Goal: Task Accomplishment & Management: Manage account settings

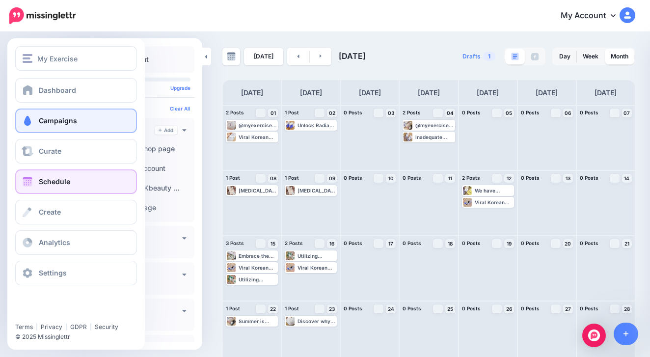
click at [31, 121] on span at bounding box center [27, 121] width 13 height 10
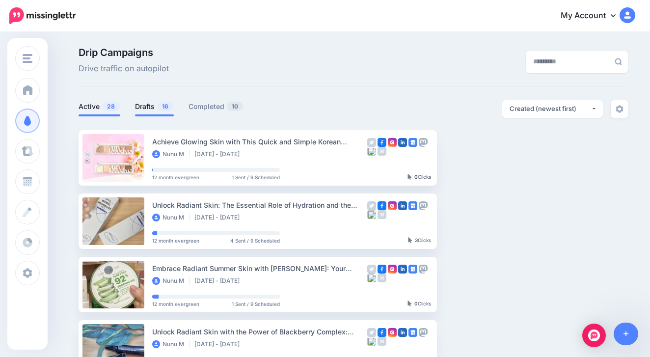
click at [149, 105] on link "Drafts 16" at bounding box center [154, 107] width 39 height 12
click at [153, 111] on link "Drafts 16" at bounding box center [154, 107] width 39 height 12
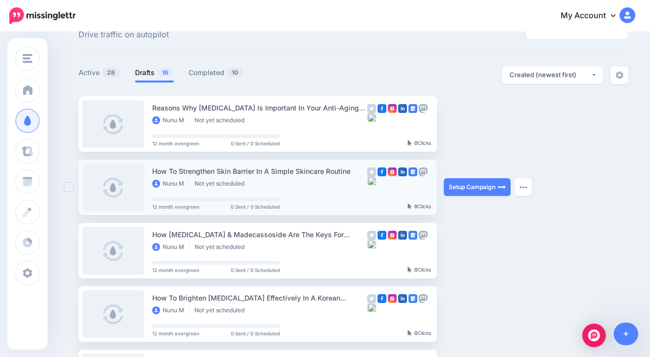
scroll to position [33, 0]
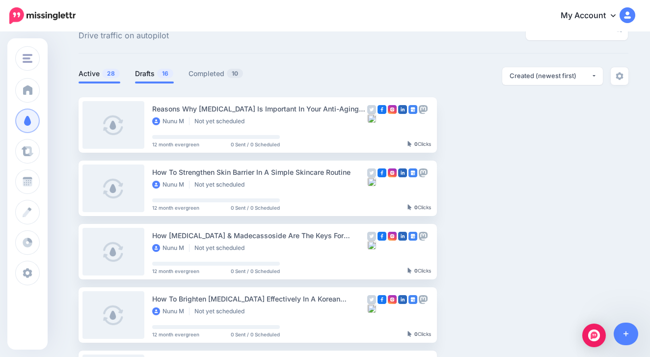
click at [98, 67] on li "Active 28" at bounding box center [100, 75] width 42 height 16
click at [96, 69] on link "Active 28" at bounding box center [100, 74] width 42 height 12
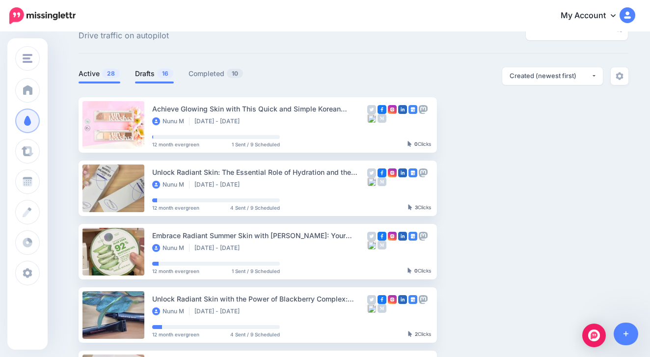
click at [139, 71] on link "Drafts 16" at bounding box center [154, 74] width 39 height 12
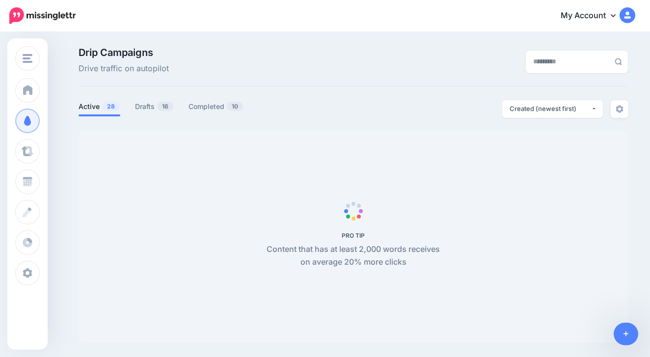
scroll to position [33, 0]
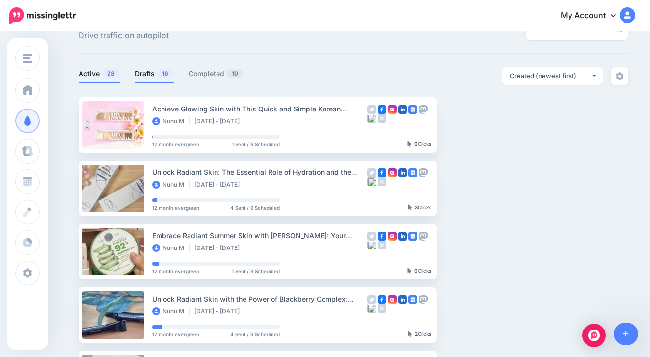
click at [152, 76] on link "Drafts 16" at bounding box center [154, 74] width 39 height 12
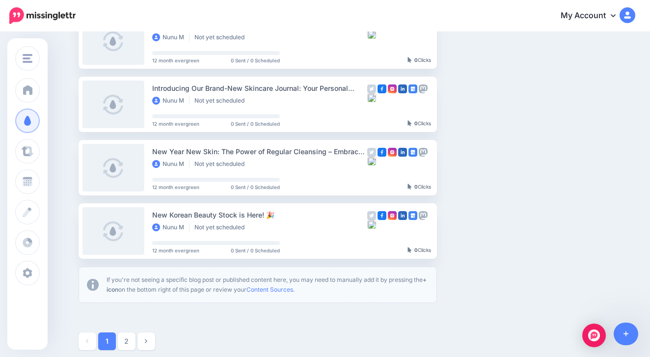
scroll to position [541, 0]
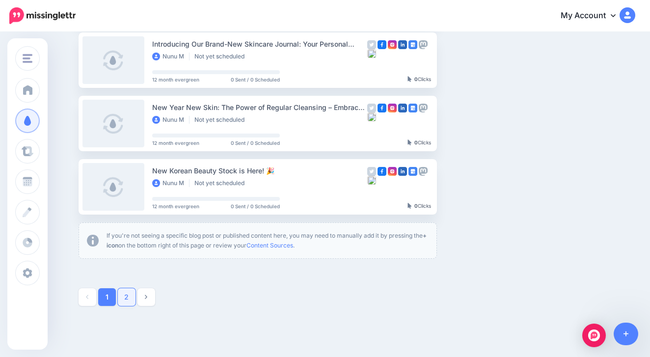
click at [126, 302] on link "2" at bounding box center [127, 297] width 18 height 18
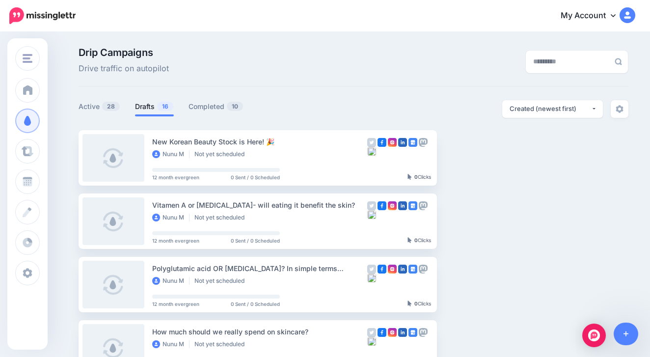
scroll to position [0, 0]
click at [104, 109] on span "28" at bounding box center [111, 106] width 18 height 9
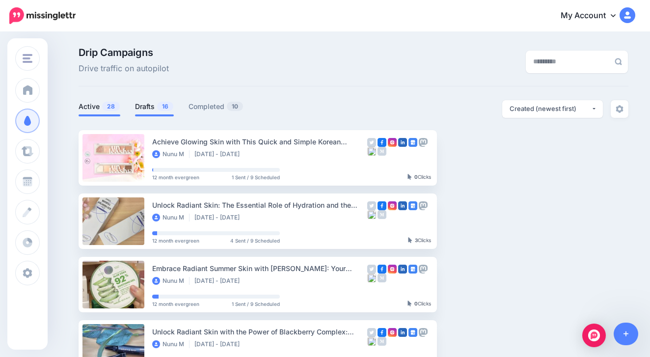
click at [141, 105] on link "Drafts 16" at bounding box center [154, 107] width 39 height 12
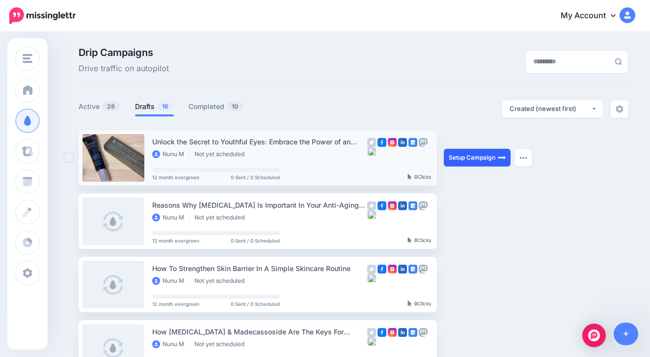
click at [462, 158] on link "Setup Campaign" at bounding box center [477, 158] width 67 height 18
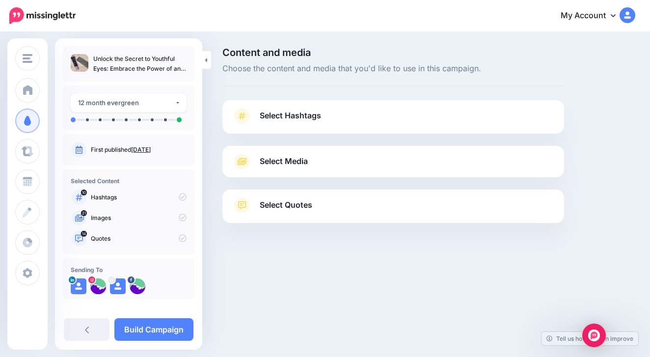
click at [322, 164] on link "Select Media" at bounding box center [393, 162] width 322 height 16
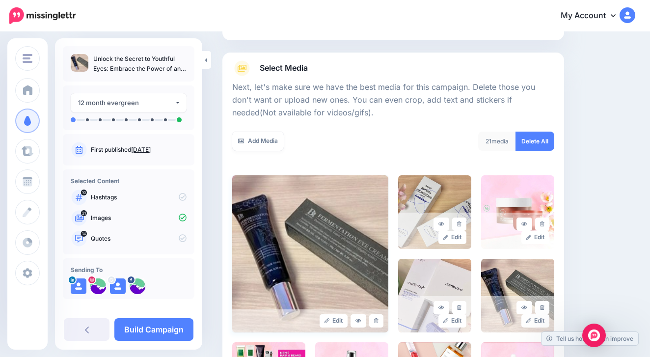
scroll to position [75, 0]
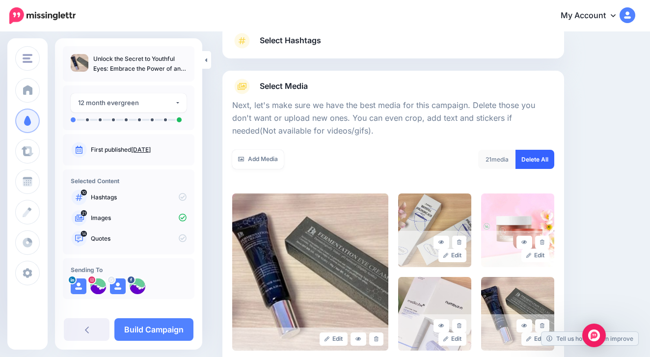
click at [546, 153] on link "Delete All" at bounding box center [535, 159] width 39 height 19
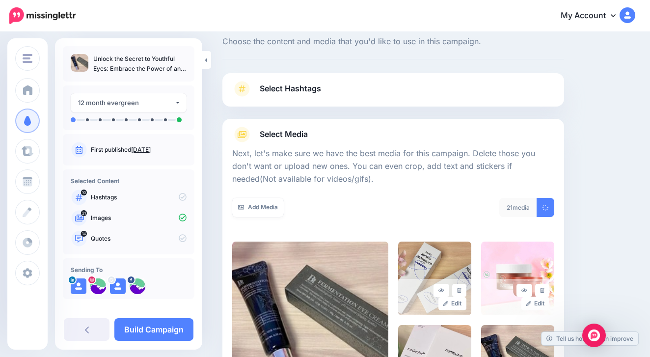
scroll to position [19, 0]
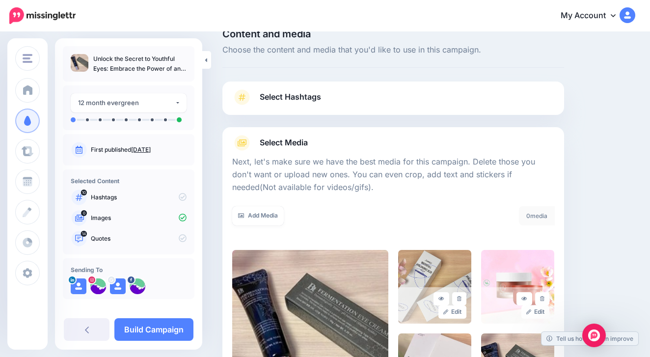
click at [407, 97] on link "Select Hashtags" at bounding box center [393, 102] width 322 height 26
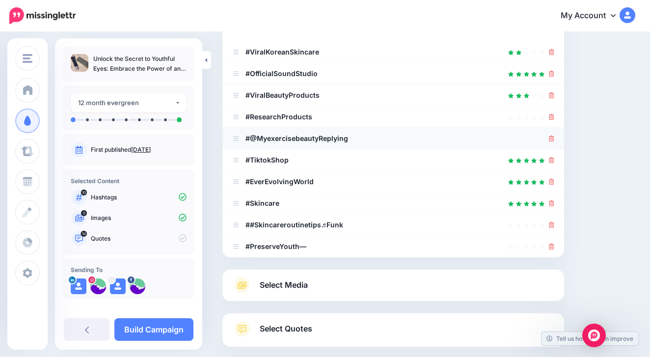
scroll to position [174, 0]
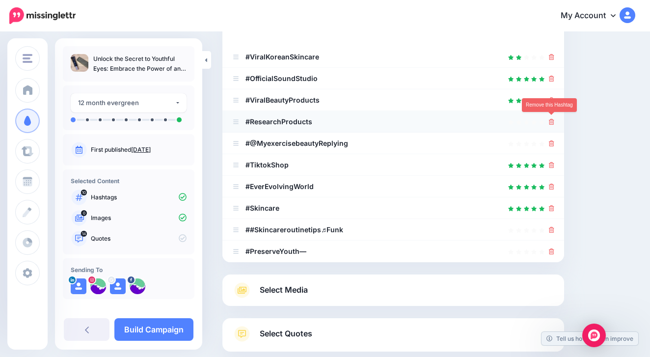
click at [551, 120] on icon at bounding box center [551, 122] width 5 height 6
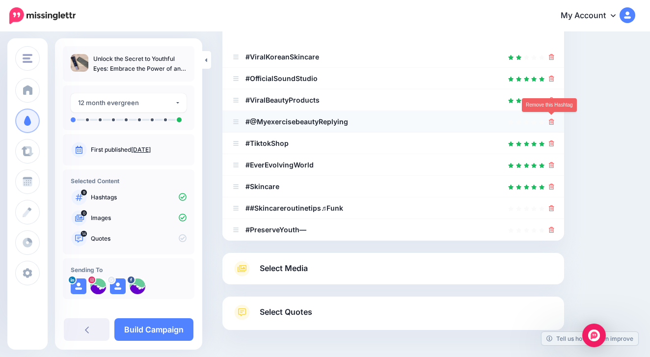
click at [551, 121] on icon at bounding box center [551, 122] width 5 height 6
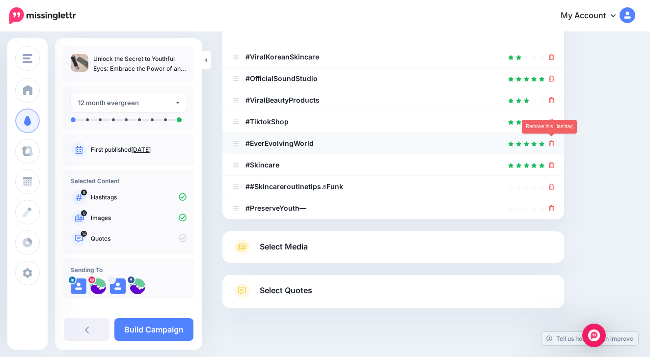
click at [551, 144] on icon at bounding box center [551, 143] width 5 height 6
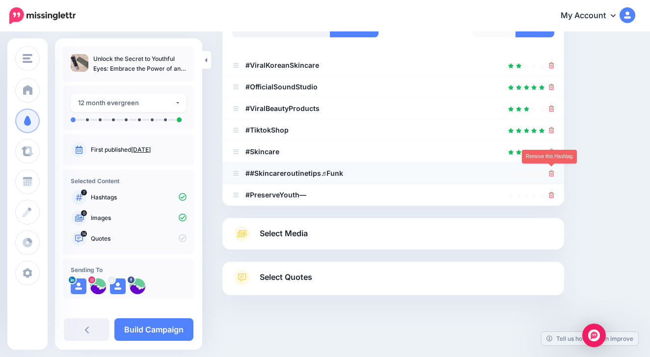
click at [551, 170] on icon at bounding box center [551, 173] width 5 height 6
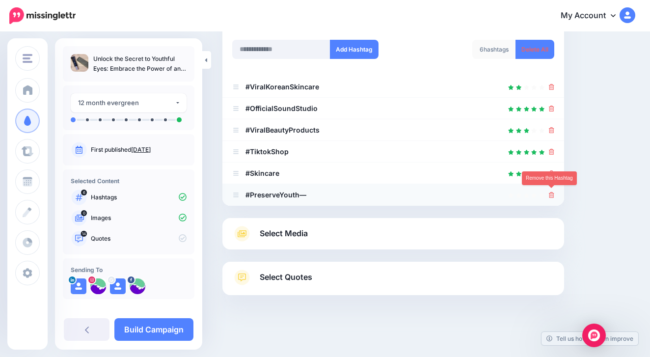
click at [551, 192] on icon at bounding box center [551, 195] width 5 height 6
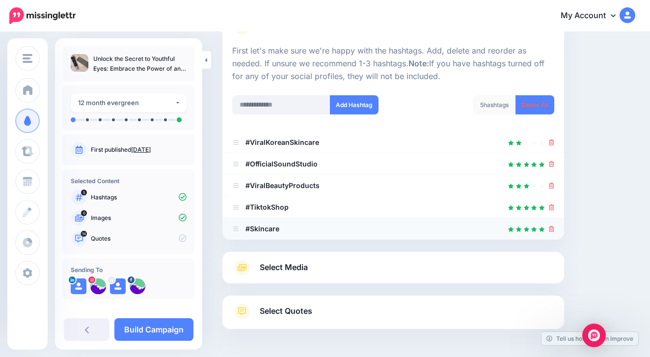
scroll to position [88, 0]
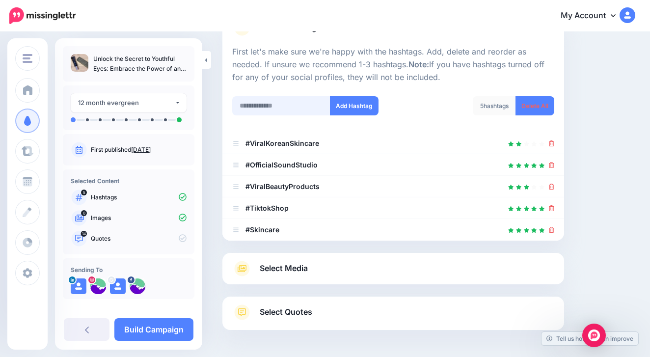
click at [275, 104] on input "text" at bounding box center [281, 105] width 98 height 19
type input "**********"
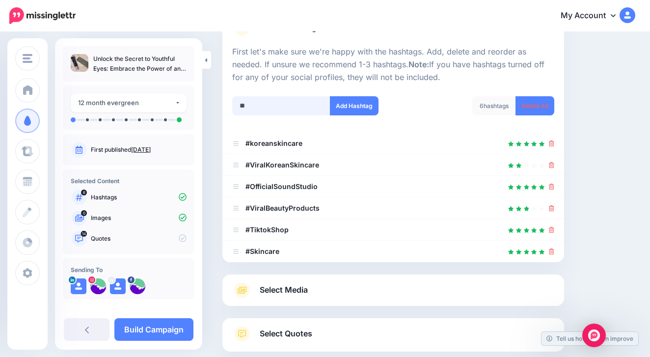
scroll to position [144, 0]
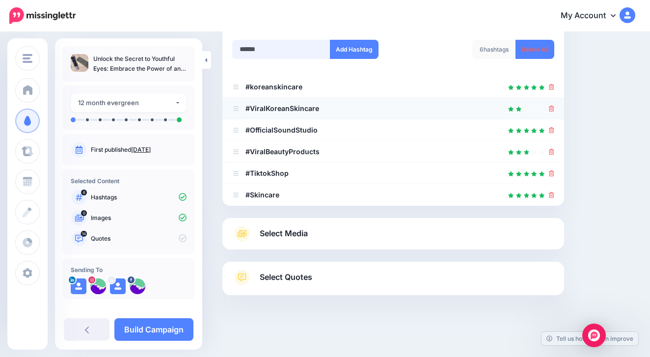
type input "*******"
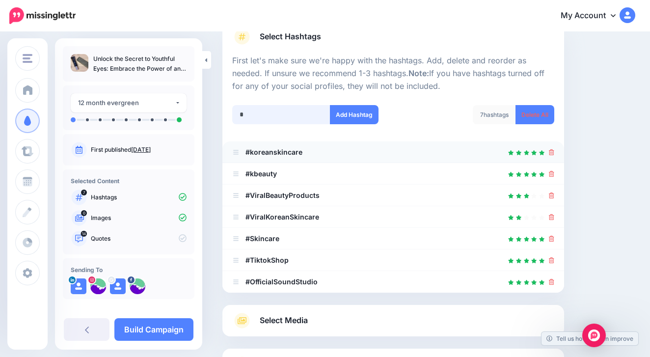
scroll to position [79, 0]
type input "********"
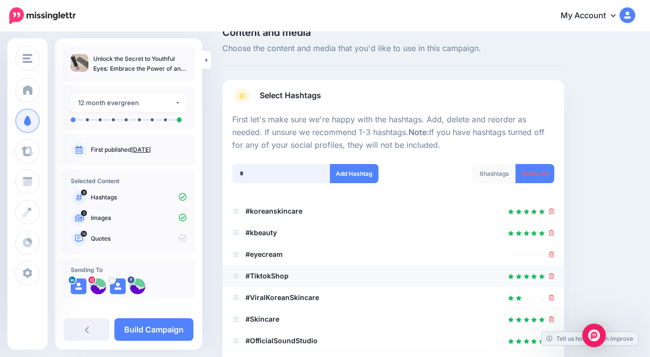
scroll to position [20, 0]
type input "*********"
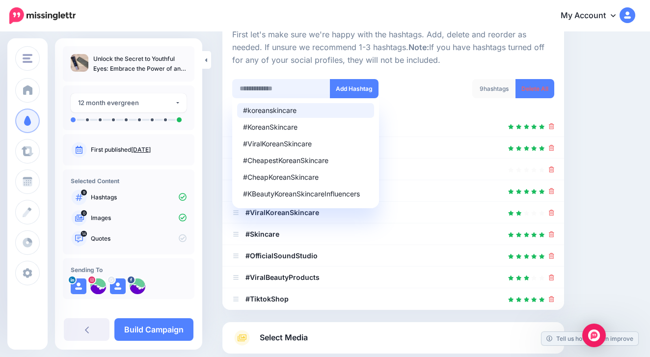
scroll to position [100, 0]
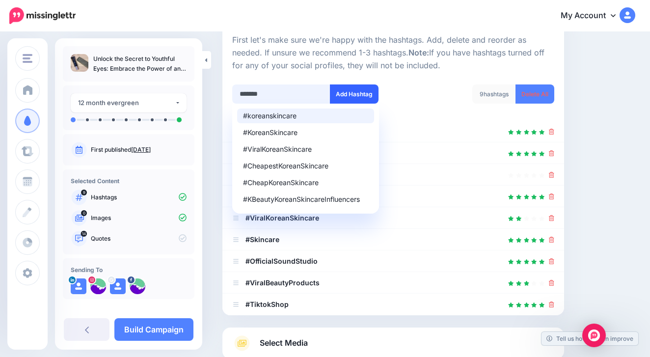
type input "**********"
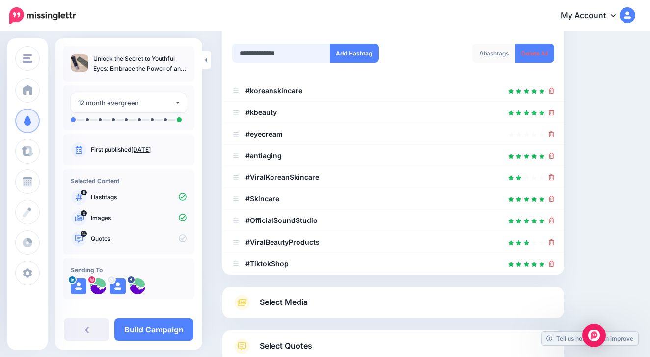
scroll to position [137, 0]
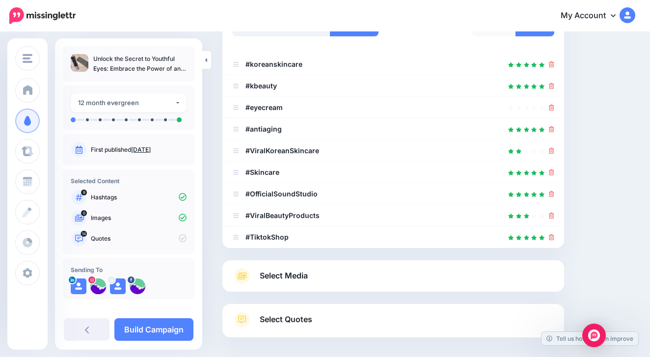
click at [350, 272] on link "Select Media" at bounding box center [393, 276] width 322 height 16
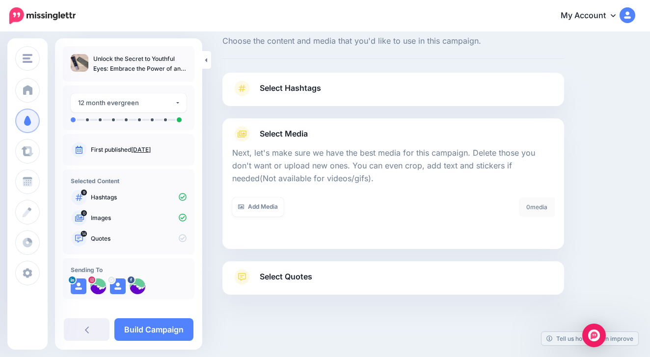
scroll to position [27, 0]
click at [263, 204] on link "Add Media" at bounding box center [258, 207] width 52 height 19
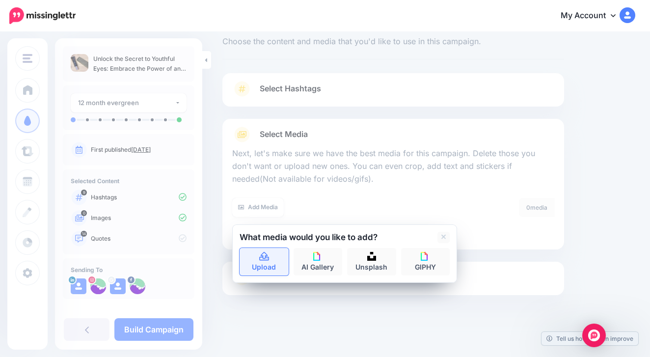
click at [264, 259] on link "Upload" at bounding box center [264, 261] width 49 height 27
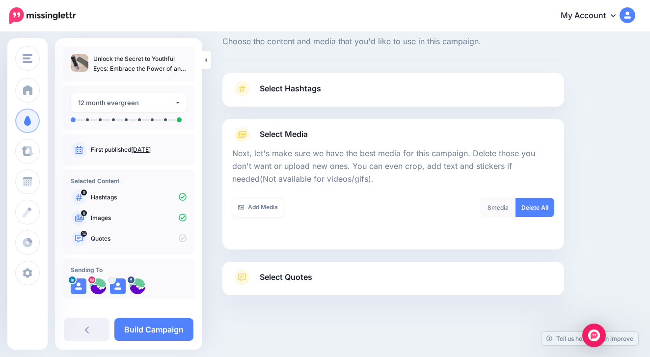
click at [420, 282] on link "Select Quotes" at bounding box center [393, 283] width 322 height 26
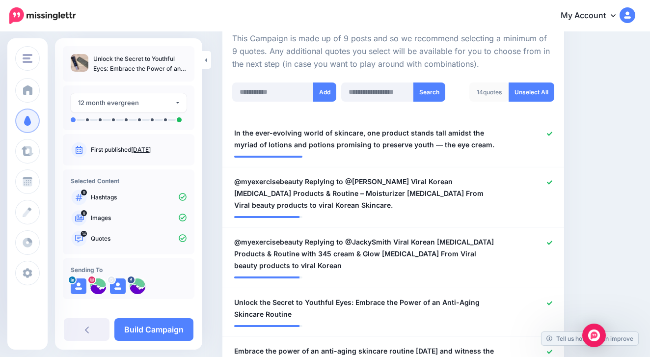
scroll to position [0, 0]
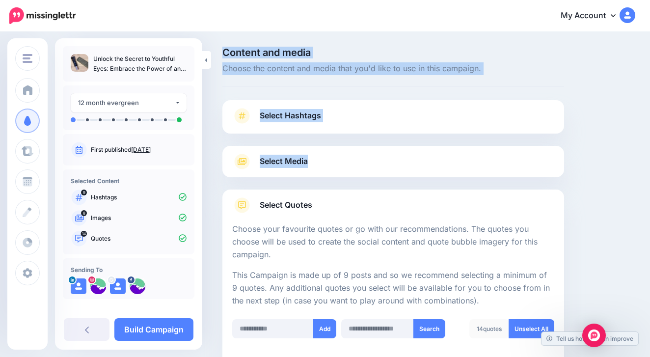
drag, startPoint x: 385, startPoint y: 178, endPoint x: 324, endPoint y: 180, distance: 60.9
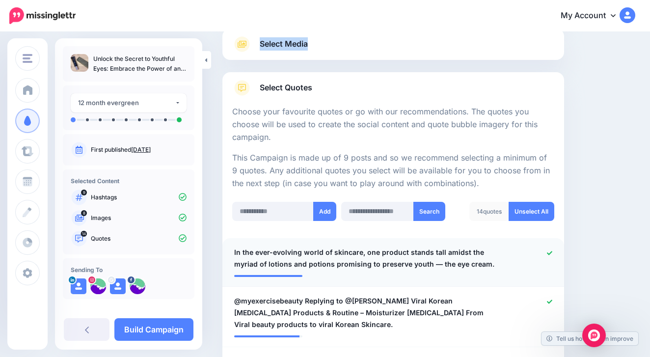
scroll to position [245, 0]
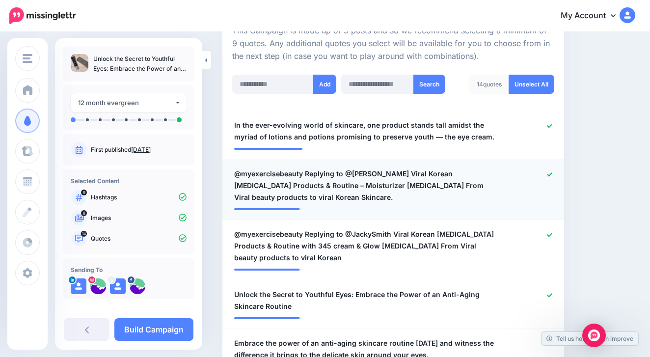
click at [368, 168] on span "@myexercisebeauty Replying to @Amy Chan Viral Korean Skin Care Products & Routi…" at bounding box center [365, 185] width 263 height 35
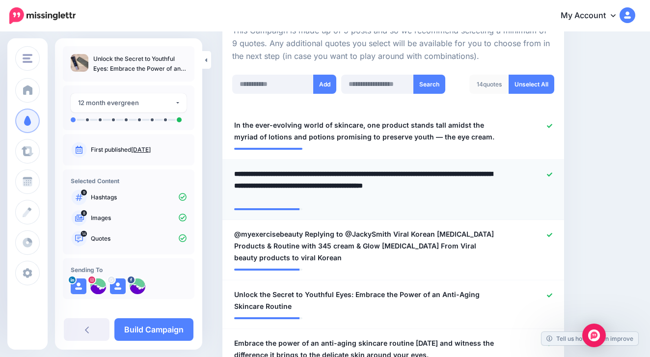
drag, startPoint x: 384, startPoint y: 168, endPoint x: 304, endPoint y: 170, distance: 80.5
click at [303, 169] on textarea "**********" at bounding box center [365, 185] width 263 height 35
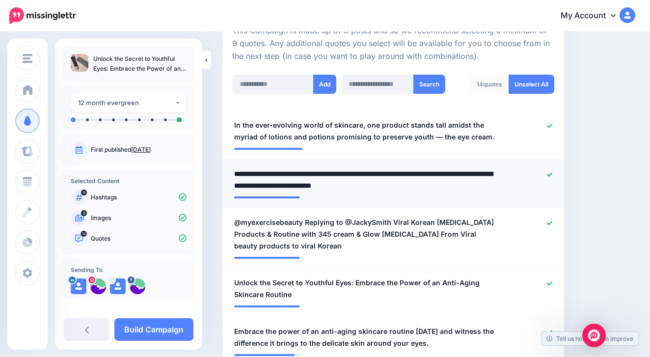
type textarea "**********"
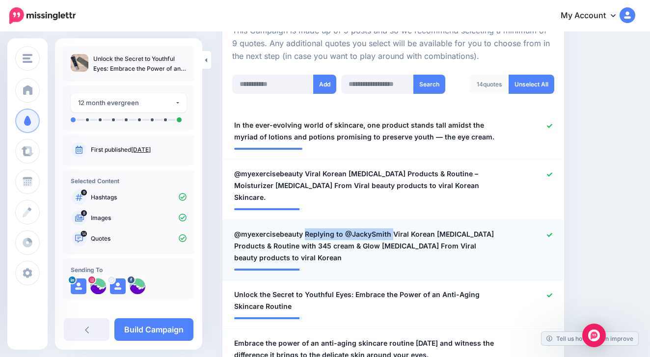
drag, startPoint x: 303, startPoint y: 220, endPoint x: 390, endPoint y: 218, distance: 86.9
click at [390, 228] on span "@myexercisebeauty Replying to @JackySmith Viral Korean Skin Care Products & Rou…" at bounding box center [365, 245] width 263 height 35
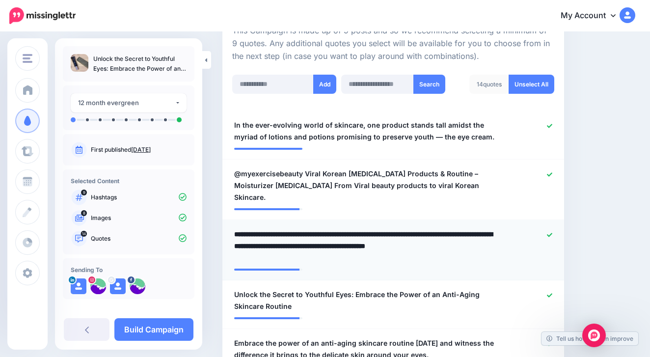
drag, startPoint x: 390, startPoint y: 218, endPoint x: 304, endPoint y: 218, distance: 86.4
click at [304, 228] on textarea "**********" at bounding box center [365, 245] width 263 height 35
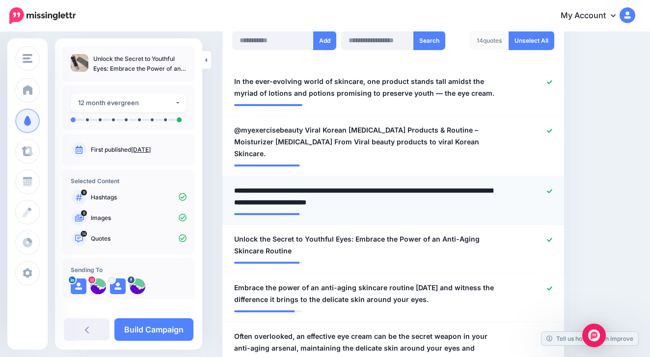
scroll to position [282, 0]
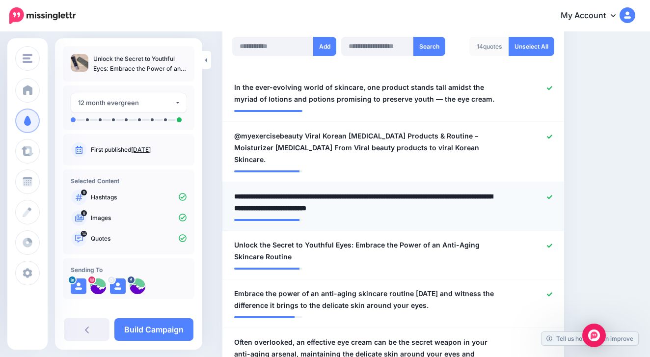
drag, startPoint x: 462, startPoint y: 180, endPoint x: 238, endPoint y: 191, distance: 224.2
click at [238, 191] on textarea "**********" at bounding box center [365, 203] width 263 height 24
type textarea "**********"
click at [396, 214] on div at bounding box center [393, 216] width 318 height 5
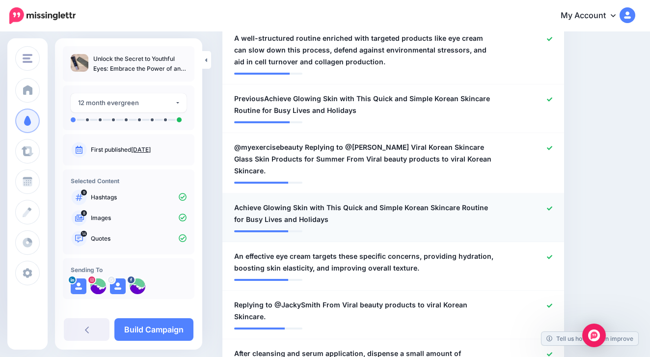
scroll to position [707, 0]
drag, startPoint x: 305, startPoint y: 119, endPoint x: 386, endPoint y: 119, distance: 81.5
click at [386, 141] on span "@myexercisebeauty Replying to @Claire Bird Viral Korean Skincare Glass Skin Pro…" at bounding box center [365, 158] width 263 height 35
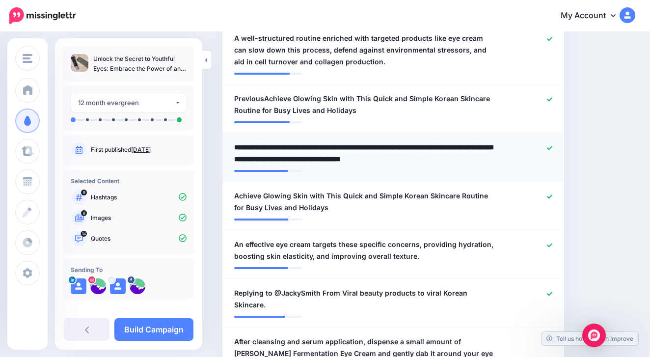
drag, startPoint x: 387, startPoint y: 120, endPoint x: 304, endPoint y: 122, distance: 83.0
click at [304, 141] on textarea "**********" at bounding box center [365, 153] width 263 height 24
type textarea "**********"
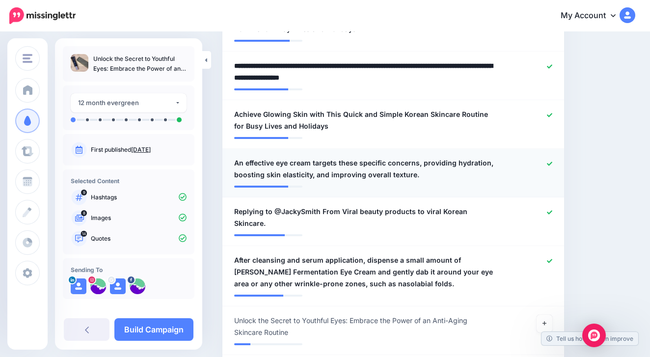
scroll to position [789, 0]
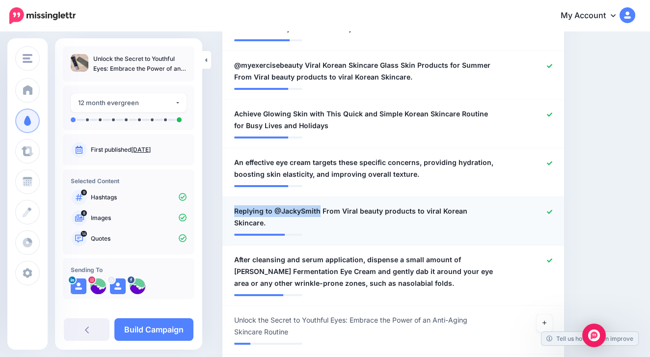
drag, startPoint x: 319, startPoint y: 183, endPoint x: 227, endPoint y: 184, distance: 91.8
click at [227, 205] on div "**********" at bounding box center [365, 217] width 277 height 24
drag, startPoint x: 321, startPoint y: 182, endPoint x: 217, endPoint y: 181, distance: 104.6
click at [321, 205] on span "Replying to @JackySmith From Viral beauty products to viral Korean Skincare." at bounding box center [365, 217] width 263 height 24
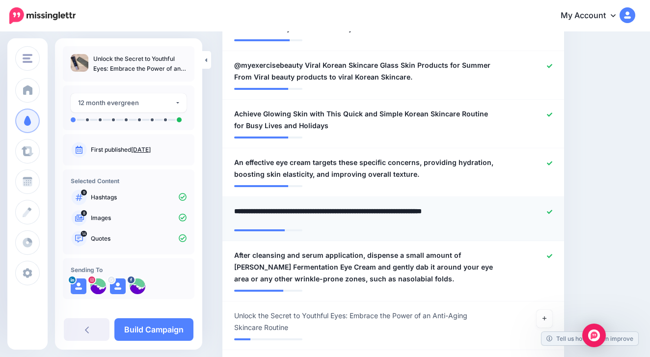
drag, startPoint x: 321, startPoint y: 184, endPoint x: 236, endPoint y: 185, distance: 84.5
click at [236, 205] on textarea "**********" at bounding box center [365, 214] width 263 height 19
type textarea "**********"
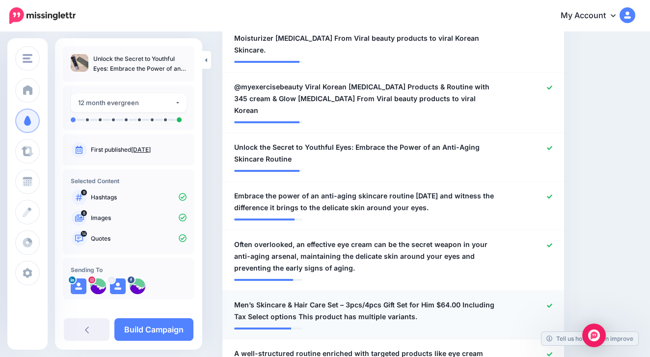
scroll to position [396, 0]
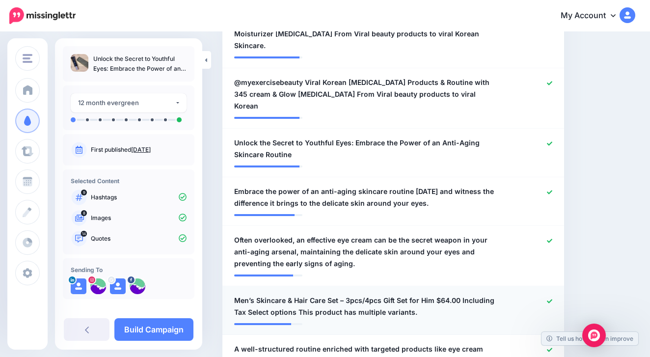
click at [551, 299] on icon at bounding box center [549, 301] width 5 height 4
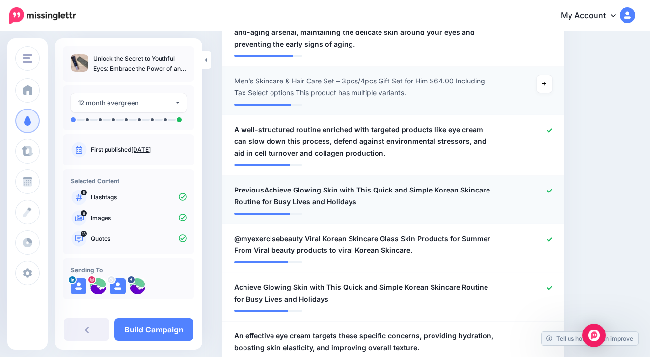
scroll to position [620, 0]
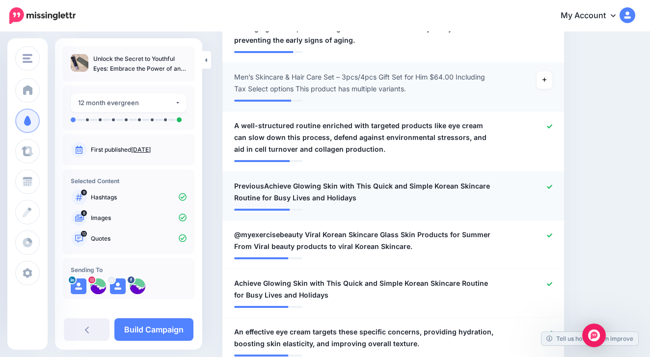
click at [265, 180] on span "PreviousAchieve Glowing Skin with This Quick and Simple Korean Skincare Routine…" at bounding box center [365, 192] width 263 height 24
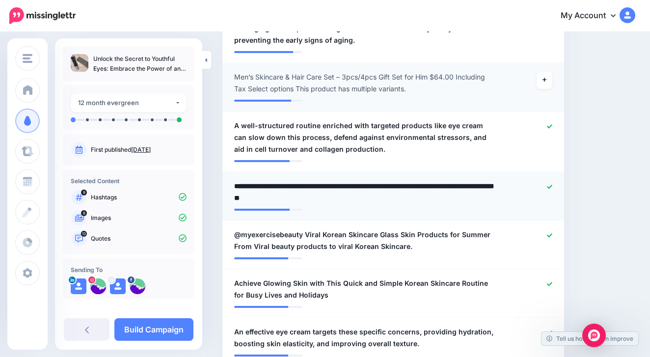
click at [264, 180] on textarea "**********" at bounding box center [365, 192] width 263 height 24
type textarea "**********"
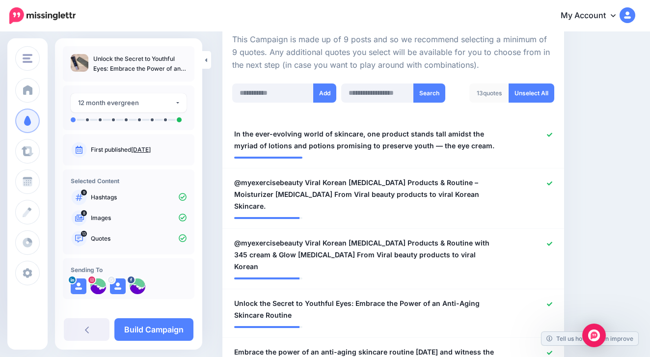
scroll to position [228, 0]
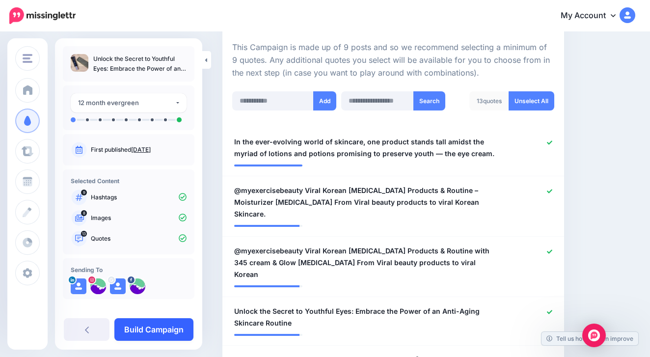
click at [146, 330] on link "Build Campaign" at bounding box center [153, 329] width 79 height 23
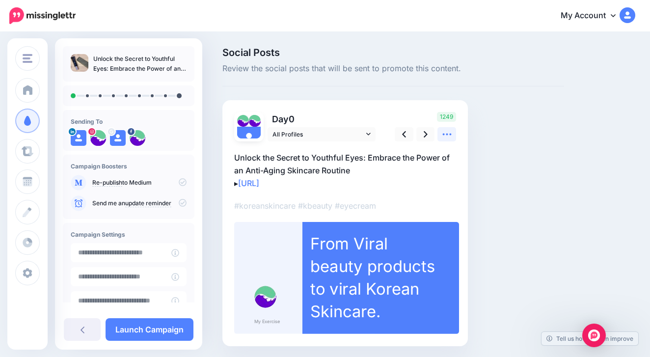
click at [446, 127] on link at bounding box center [446, 134] width 19 height 14
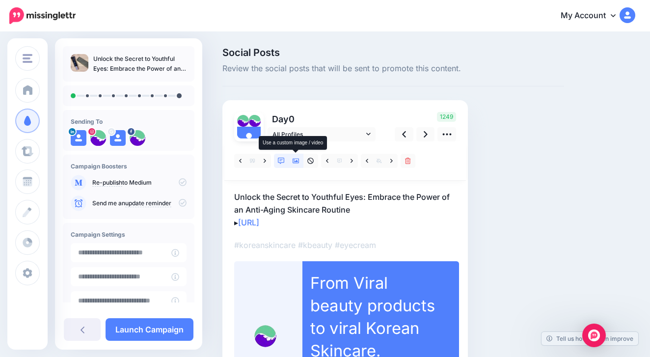
click at [294, 164] on icon at bounding box center [296, 161] width 7 height 7
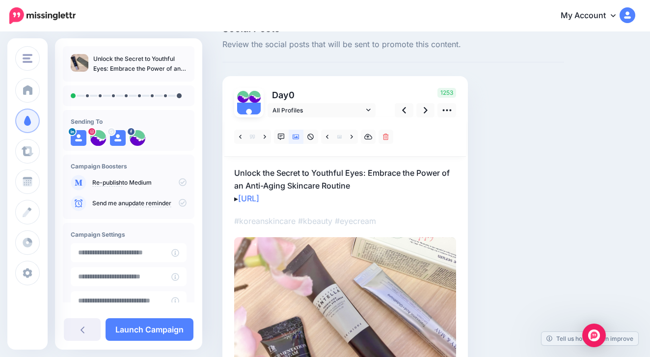
scroll to position [24, 0]
click at [428, 110] on link at bounding box center [425, 110] width 19 height 14
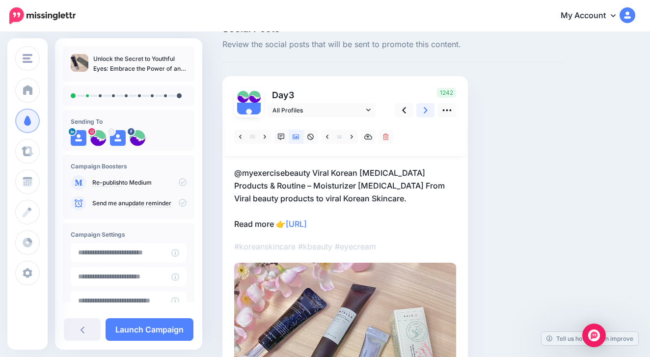
click at [424, 111] on icon at bounding box center [426, 110] width 4 height 10
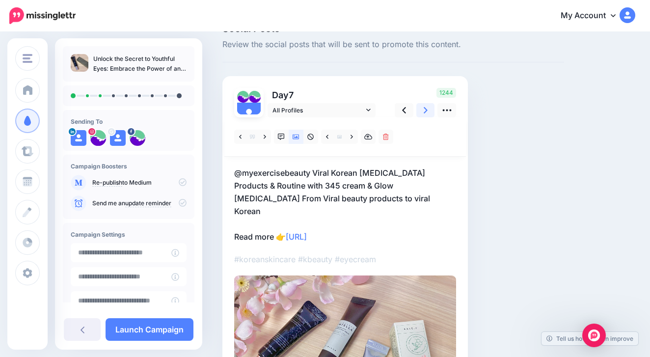
click at [424, 111] on icon at bounding box center [426, 110] width 4 height 10
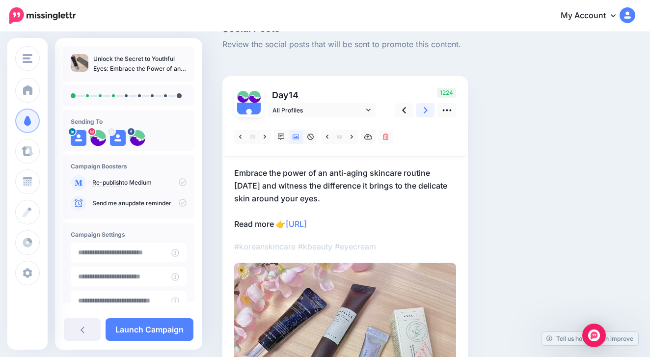
click at [423, 111] on link at bounding box center [425, 110] width 19 height 14
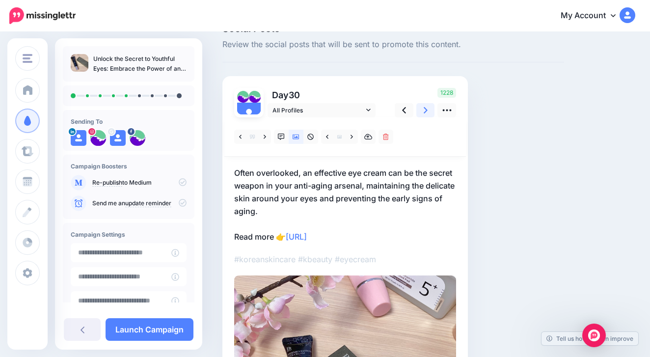
click at [423, 111] on link at bounding box center [425, 110] width 19 height 14
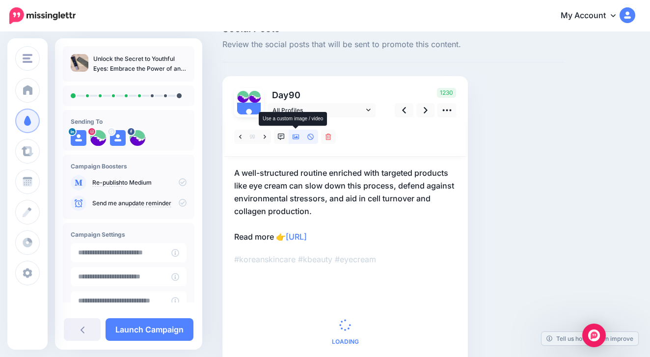
click at [292, 134] on link at bounding box center [296, 137] width 15 height 14
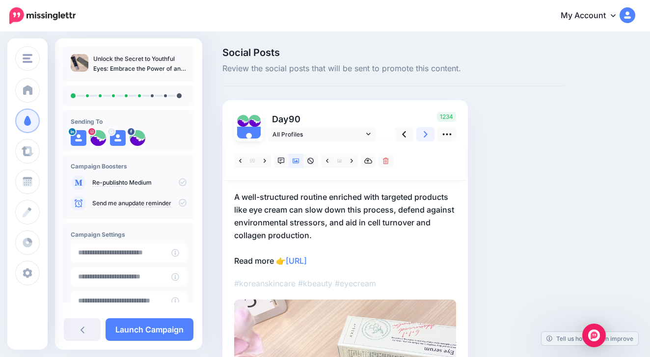
click at [429, 134] on link at bounding box center [425, 134] width 19 height 14
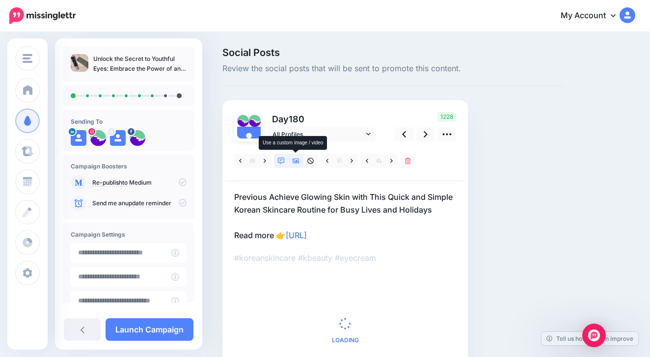
click at [296, 161] on icon at bounding box center [296, 161] width 7 height 5
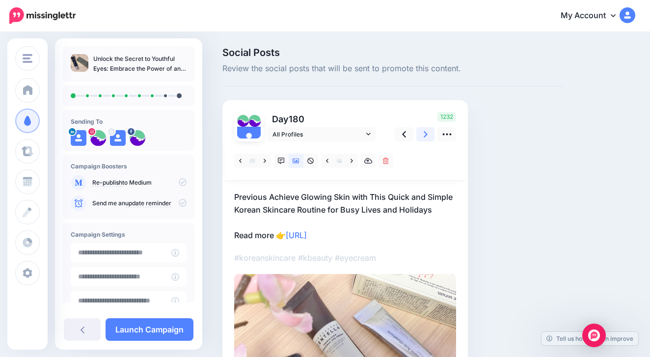
click at [422, 136] on link at bounding box center [425, 134] width 19 height 14
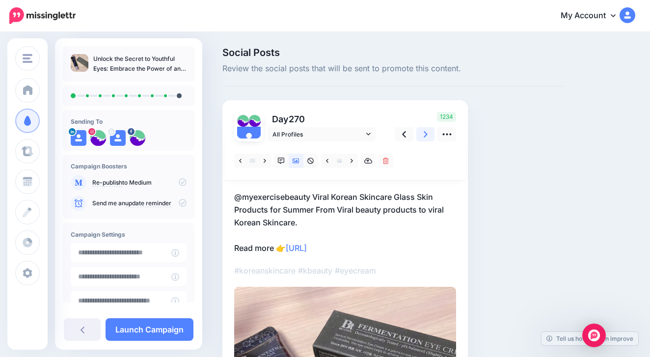
click at [423, 136] on link at bounding box center [425, 134] width 19 height 14
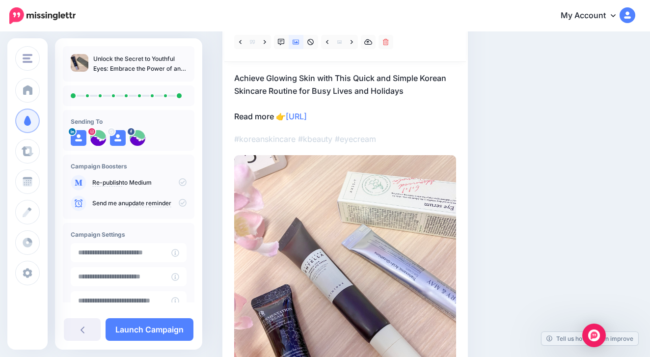
scroll to position [129, 0]
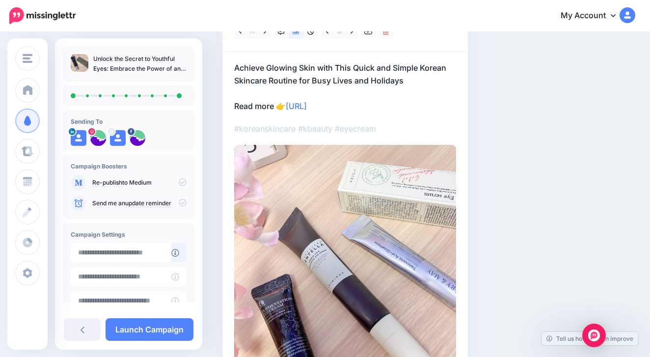
click at [179, 252] on icon at bounding box center [175, 253] width 8 height 8
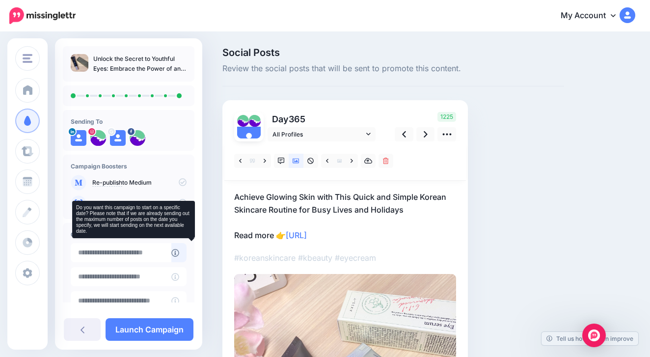
click at [179, 252] on icon at bounding box center [175, 253] width 8 height 8
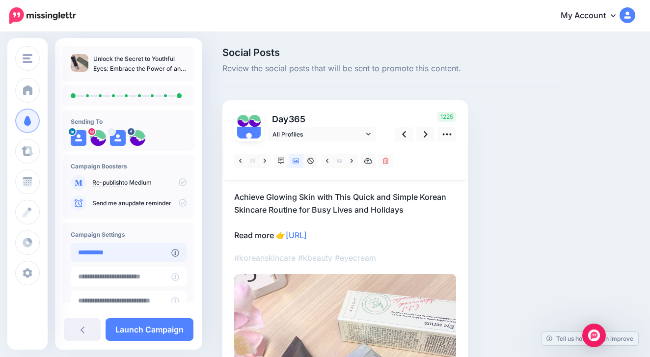
click at [163, 255] on input "**********" at bounding box center [121, 252] width 101 height 19
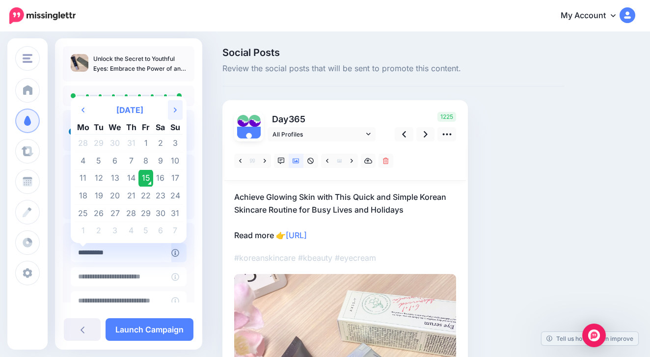
click at [174, 106] on icon "Next Month" at bounding box center [175, 110] width 3 height 8
click at [86, 138] on td "1" at bounding box center [83, 144] width 17 height 18
type input "**********"
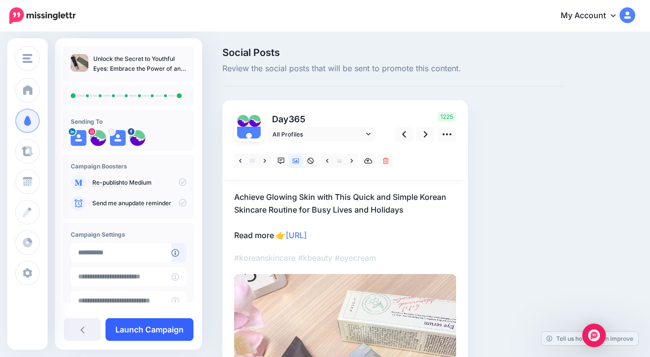
click at [153, 330] on link "Launch Campaign" at bounding box center [150, 329] width 88 height 23
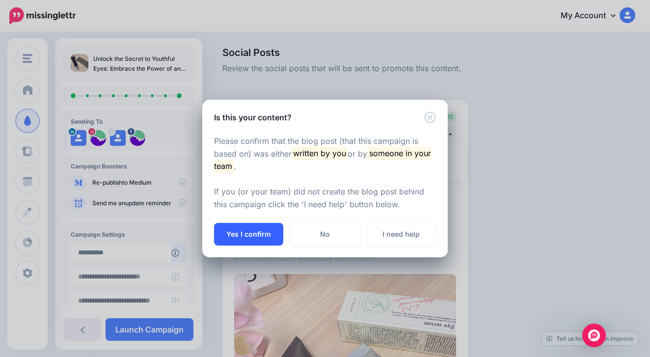
click at [262, 232] on button "Yes I confirm" at bounding box center [248, 234] width 69 height 23
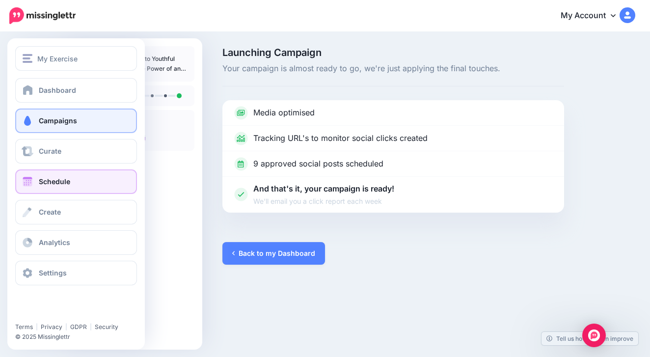
click at [111, 187] on link "Schedule" at bounding box center [76, 181] width 122 height 25
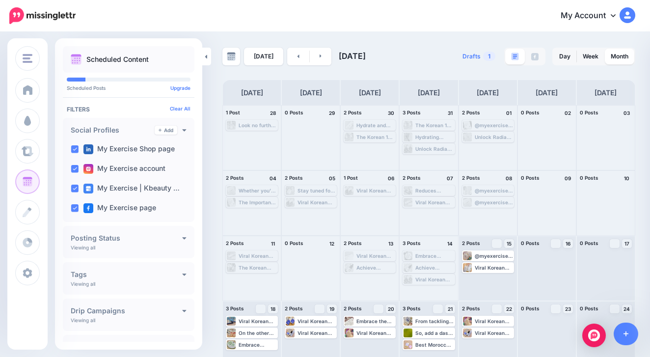
click at [316, 66] on div "Today August 2025 Drafts 1 Day Week Month PRO TIP" at bounding box center [429, 240] width 428 height 384
click at [316, 55] on link at bounding box center [321, 57] width 22 height 18
